Goal: Book appointment/travel/reservation

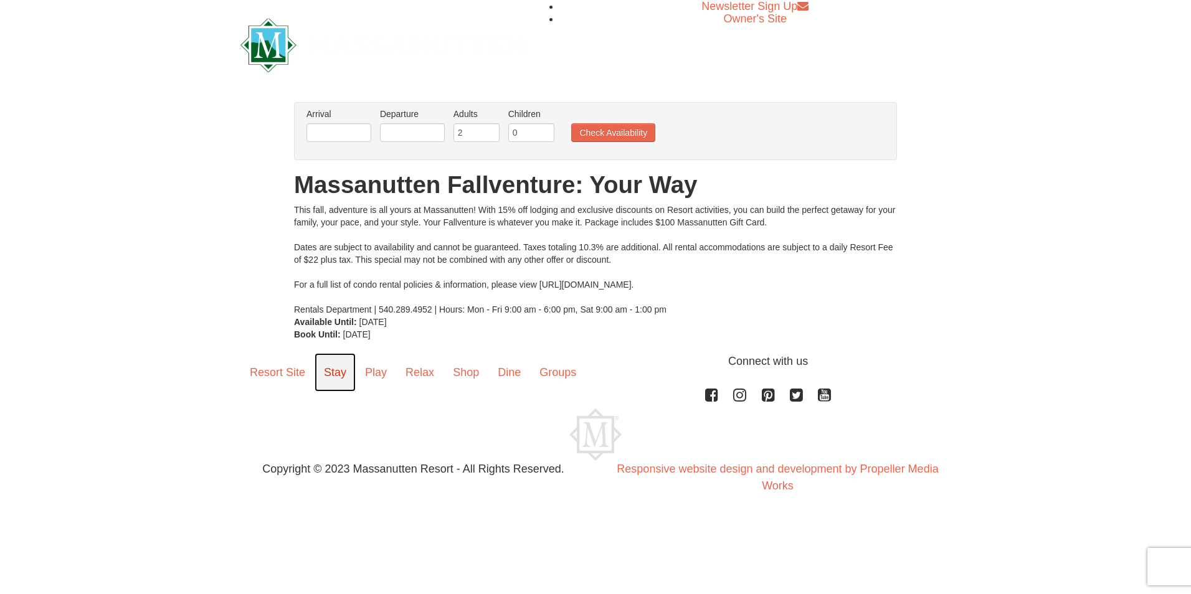
click at [340, 374] on link "Stay" at bounding box center [334, 372] width 41 height 39
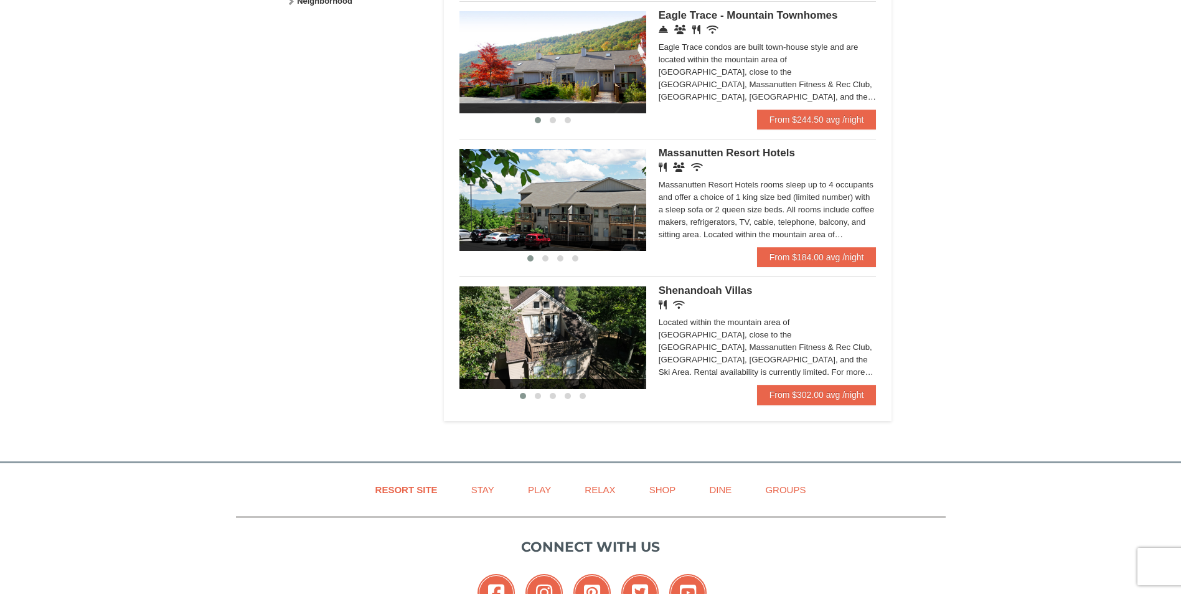
scroll to position [747, 0]
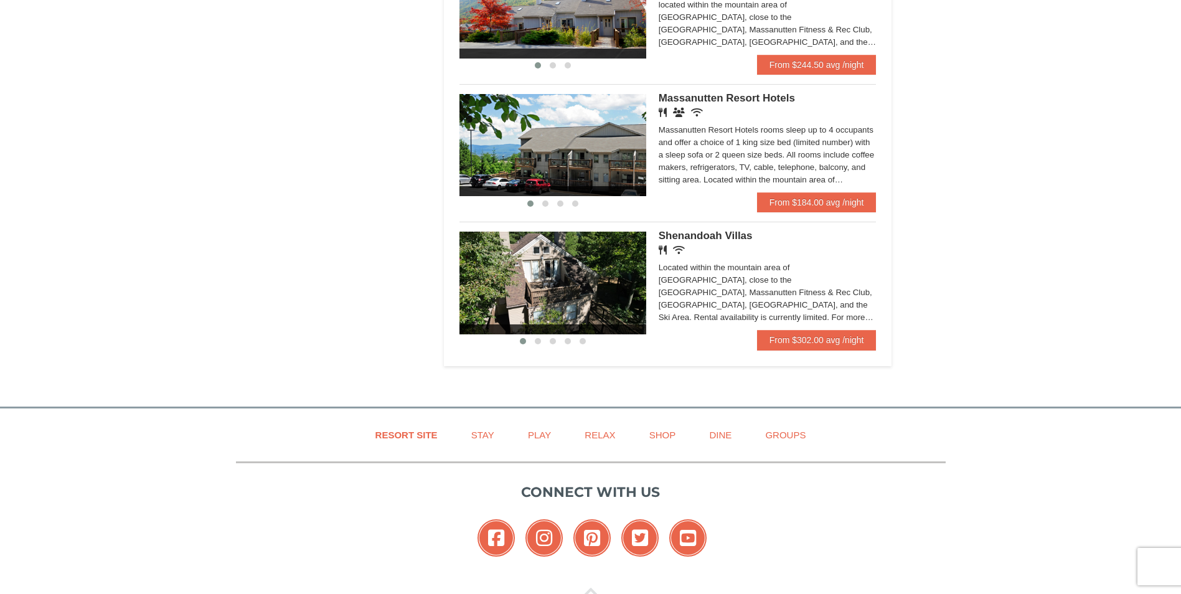
click at [711, 236] on span "Shenandoah Villas" at bounding box center [706, 236] width 94 height 12
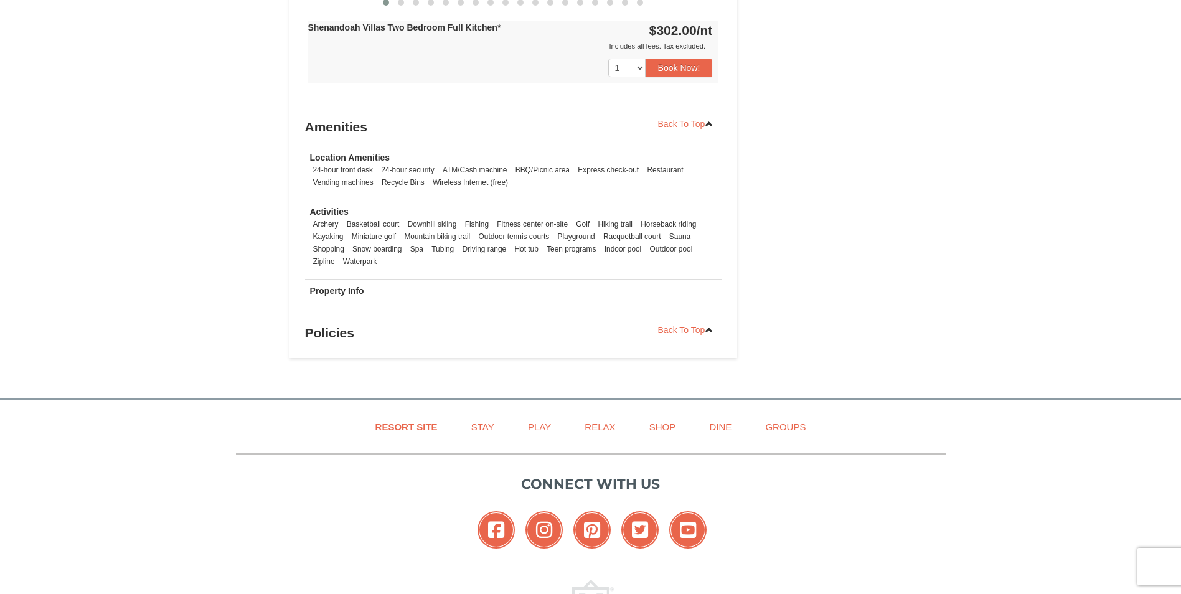
scroll to position [1574, 0]
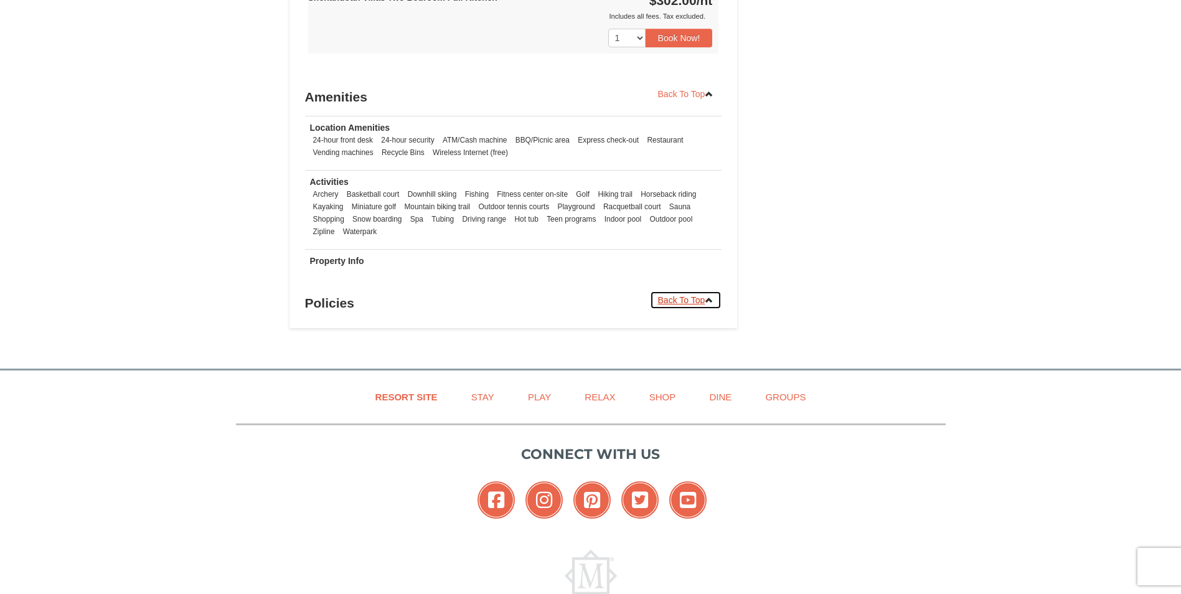
click at [689, 291] on link "Back To Top" at bounding box center [686, 300] width 72 height 19
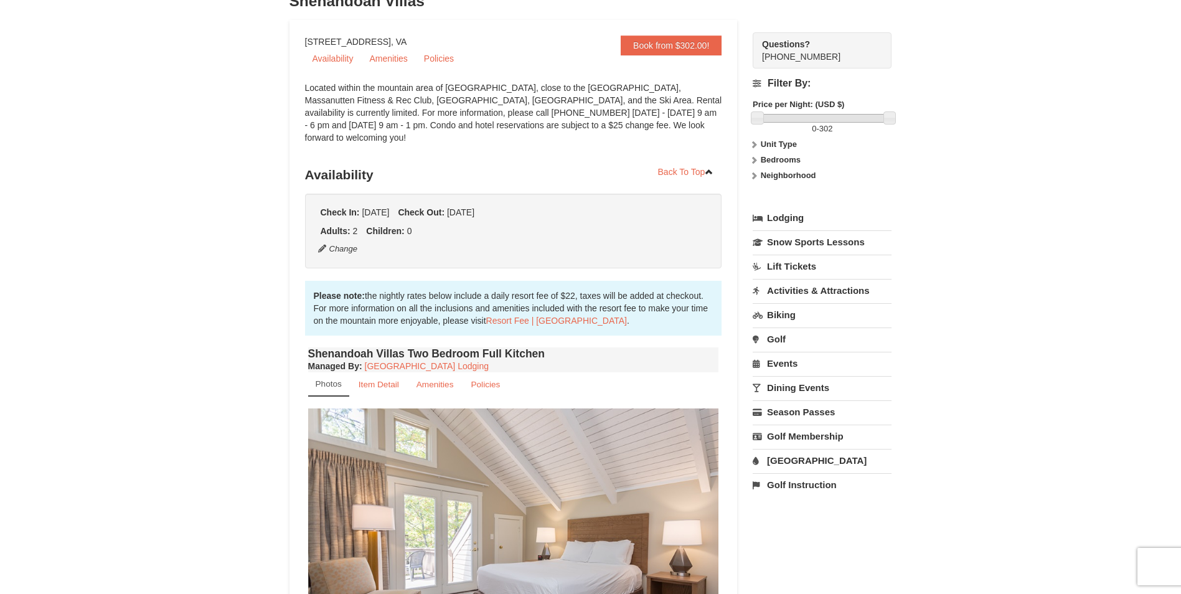
scroll to position [72, 0]
